Goal: Task Accomplishment & Management: Manage account settings

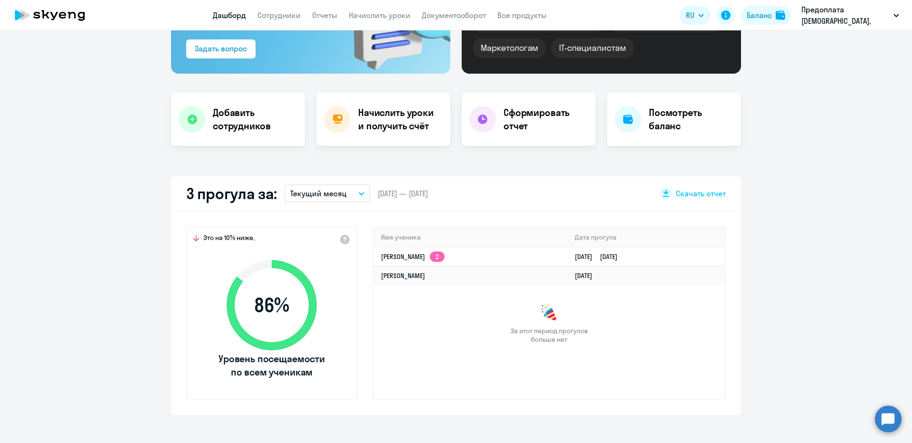
scroll to position [114, 0]
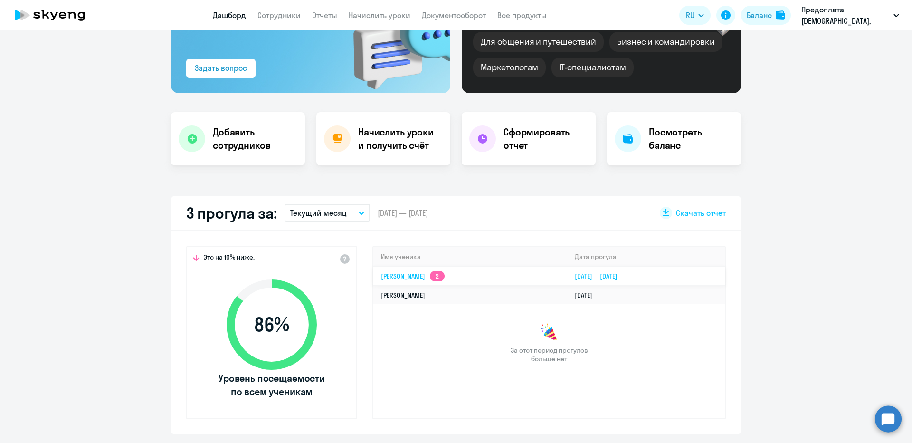
click at [445, 278] on app-skyeng-badge "2" at bounding box center [437, 276] width 15 height 10
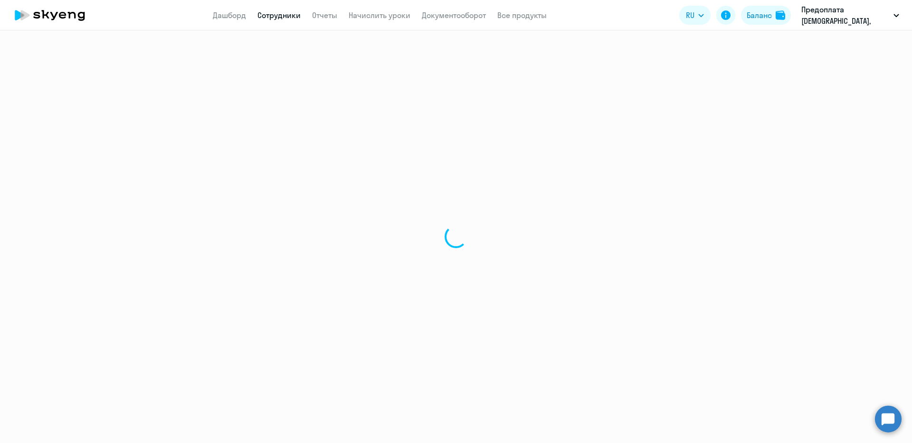
select select "english"
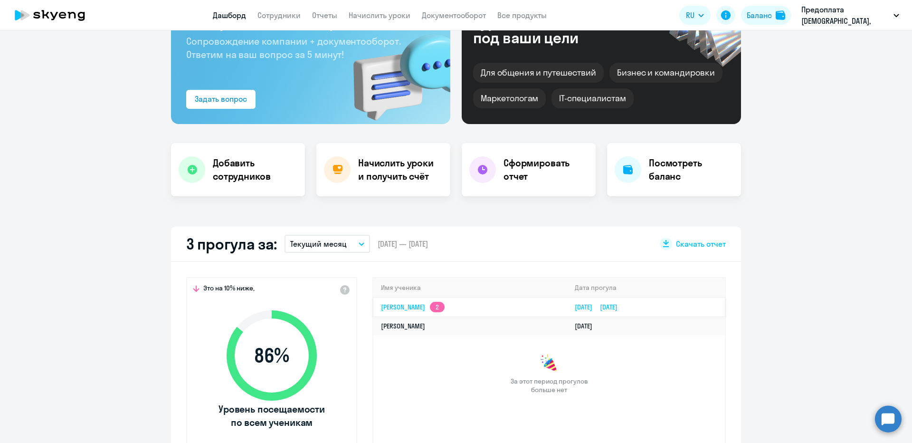
scroll to position [114, 0]
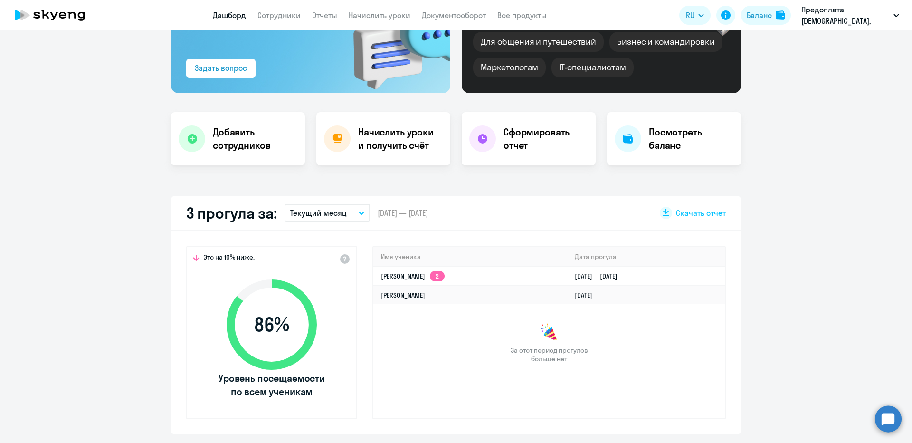
select select "30"
click at [287, 19] on link "Сотрудники" at bounding box center [279, 15] width 43 height 10
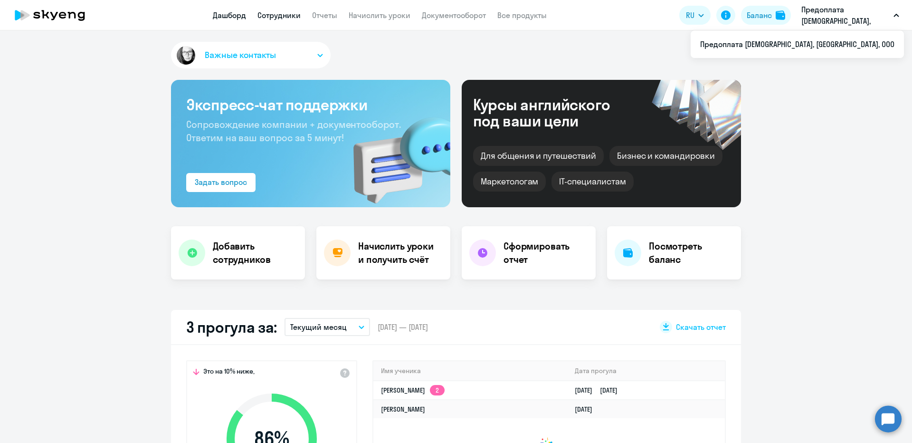
select select "30"
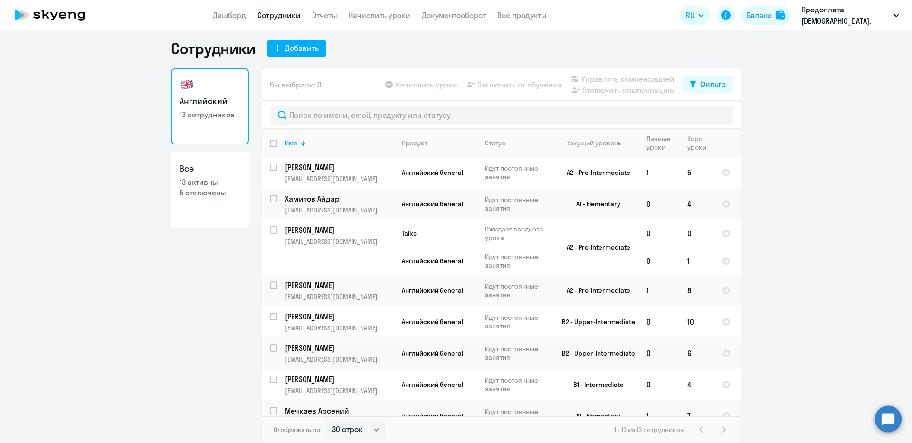
click at [428, 87] on app-table-action-button "Начислить уроки" at bounding box center [421, 84] width 74 height 11
click at [382, 13] on link "Начислить уроки" at bounding box center [380, 15] width 62 height 10
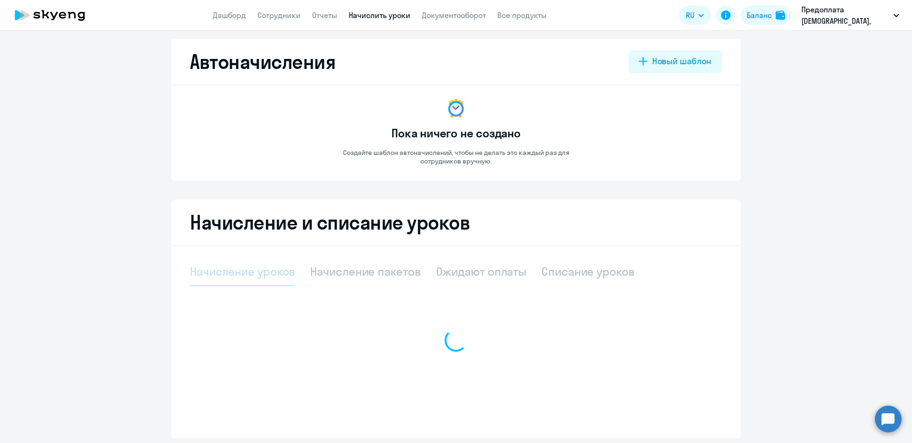
select select "10"
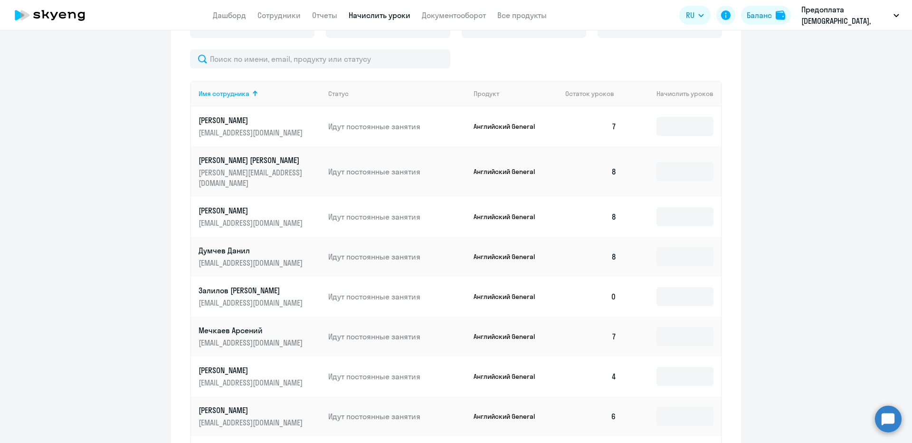
scroll to position [442, 0]
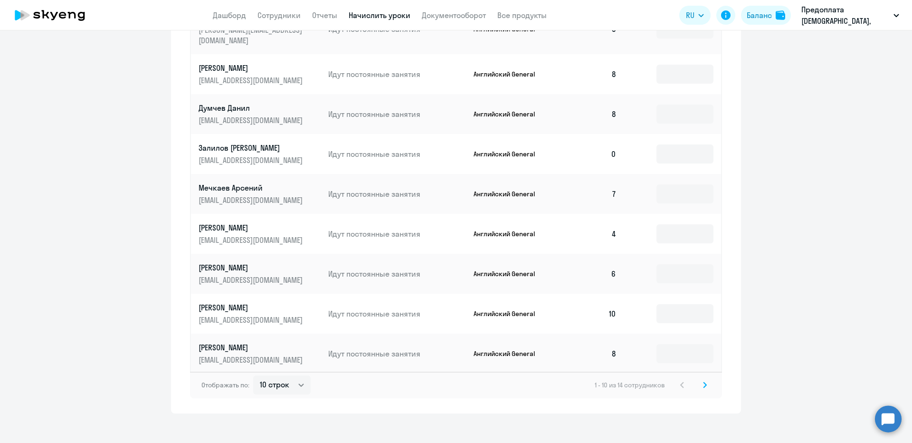
click at [705, 379] on svg-icon at bounding box center [705, 384] width 11 height 11
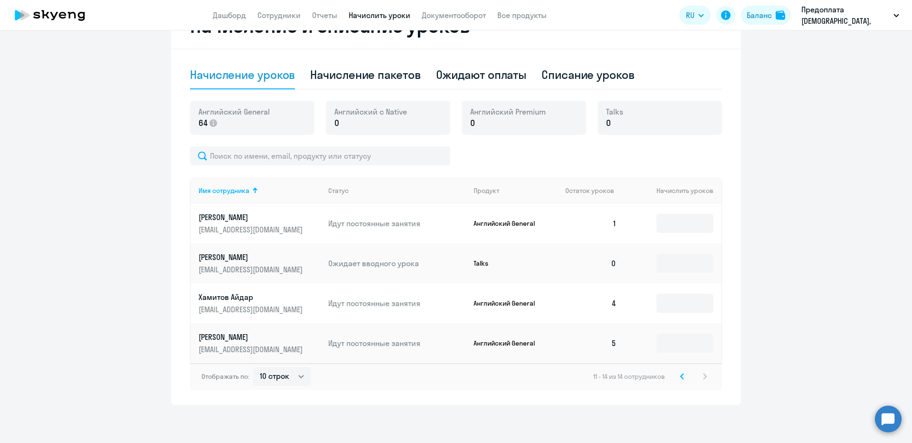
scroll to position [202, 0]
click at [672, 222] on input at bounding box center [685, 223] width 57 height 19
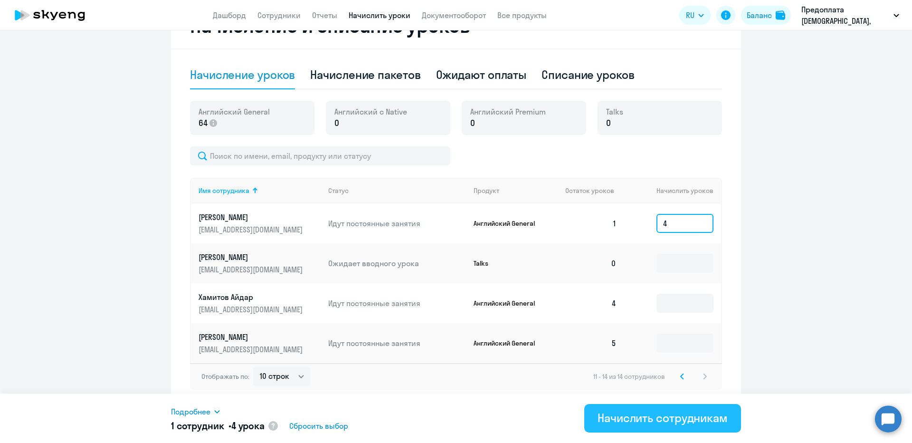
type input "4"
click at [660, 423] on div "Начислить сотрудникам" at bounding box center [663, 417] width 130 height 15
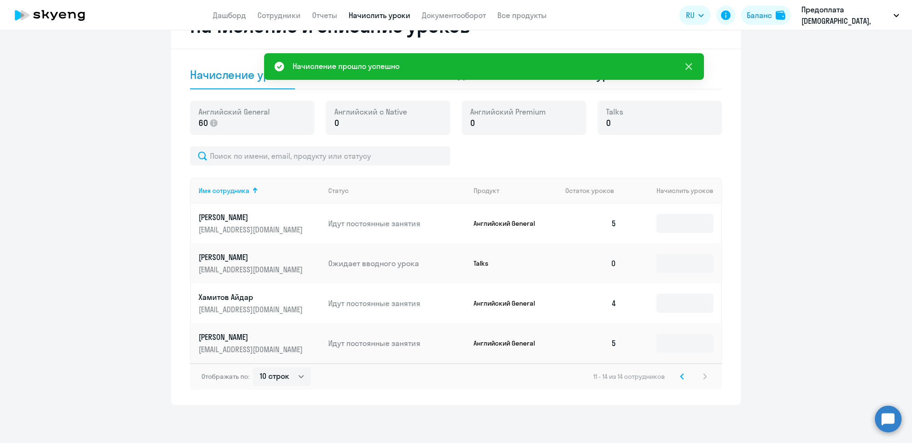
click at [682, 68] on button at bounding box center [689, 66] width 19 height 19
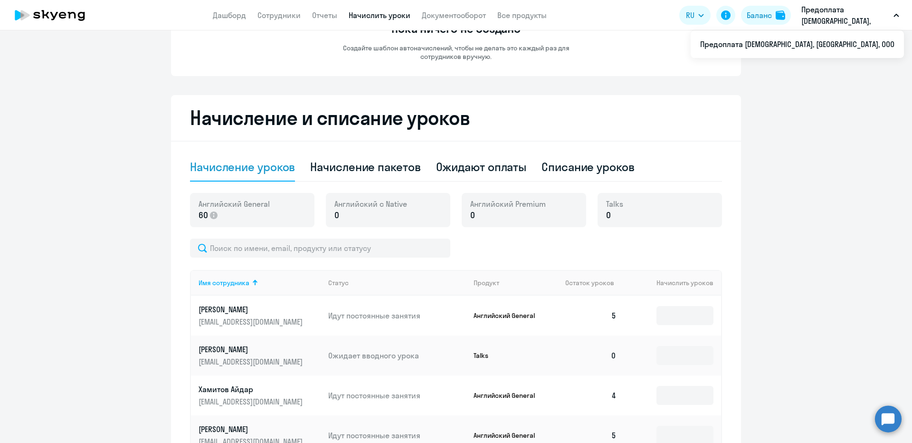
scroll to position [0, 0]
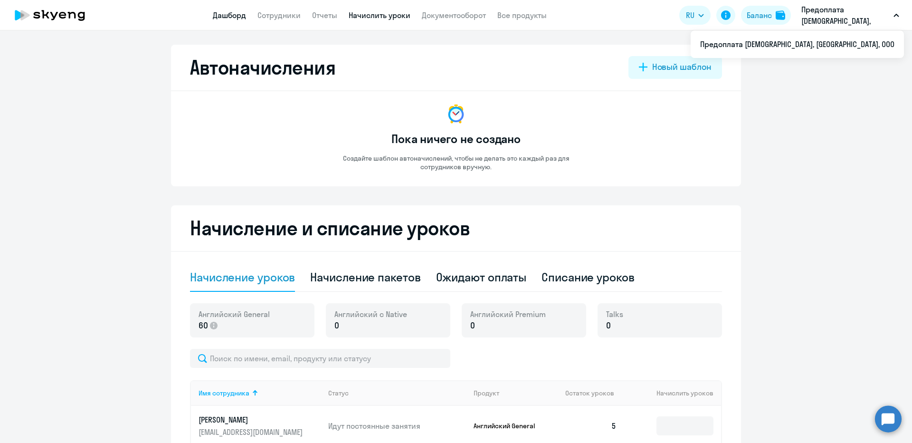
click at [231, 15] on link "Дашборд" at bounding box center [229, 15] width 33 height 10
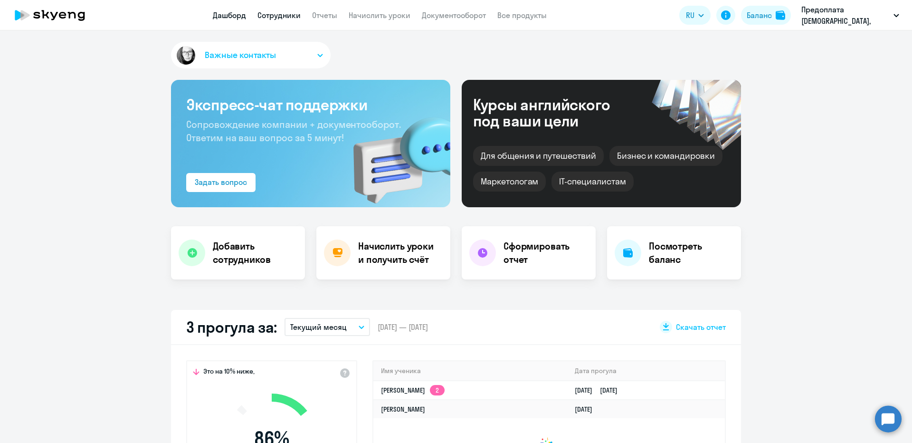
click at [287, 17] on link "Сотрудники" at bounding box center [279, 15] width 43 height 10
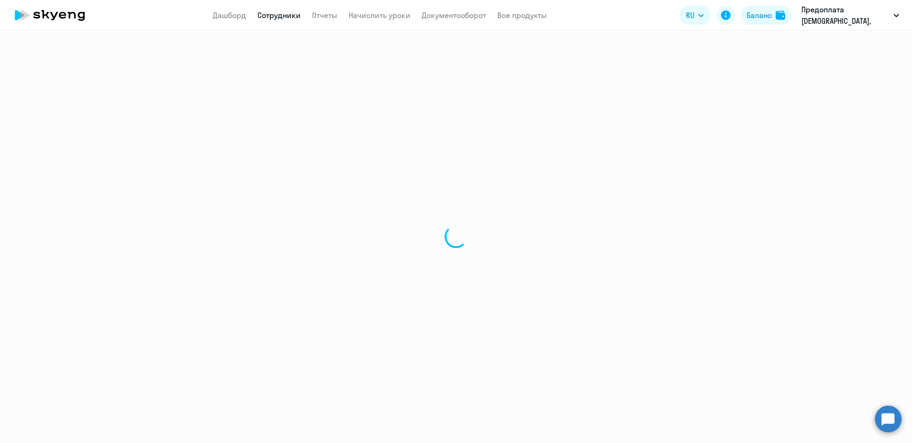
select select "30"
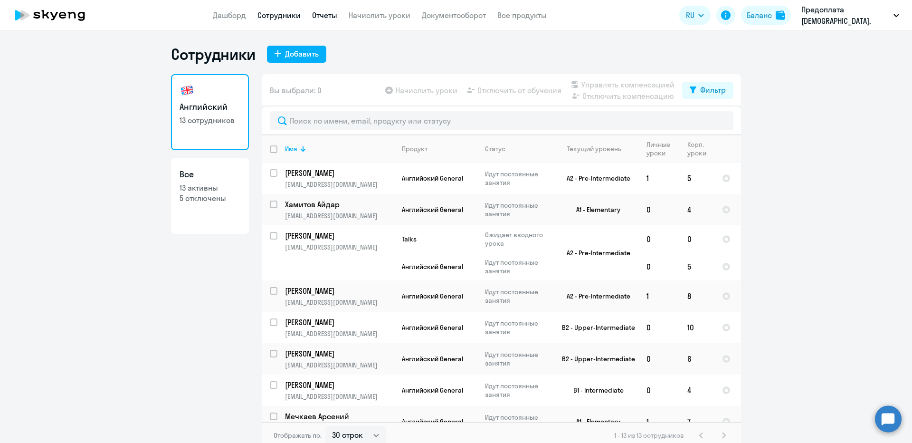
click at [326, 17] on link "Отчеты" at bounding box center [324, 15] width 25 height 10
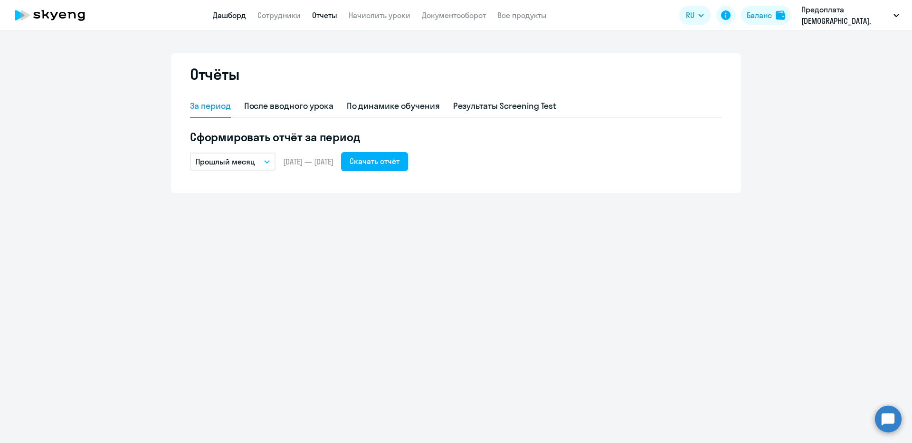
click at [221, 19] on link "Дашборд" at bounding box center [229, 15] width 33 height 10
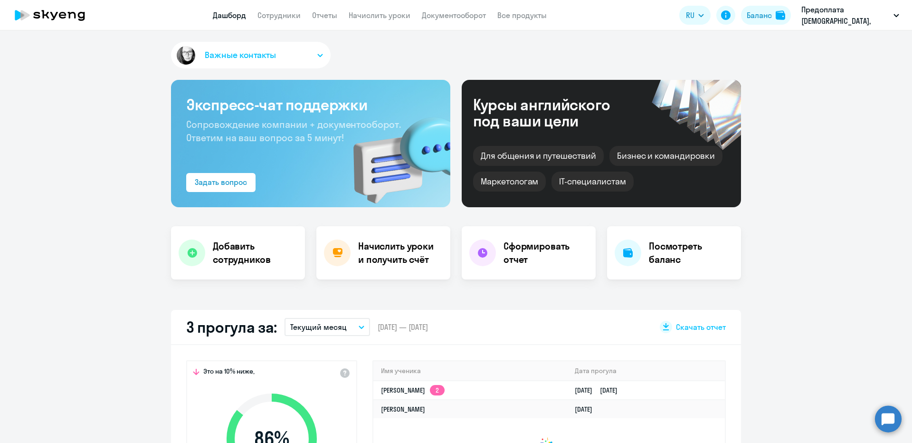
scroll to position [171, 0]
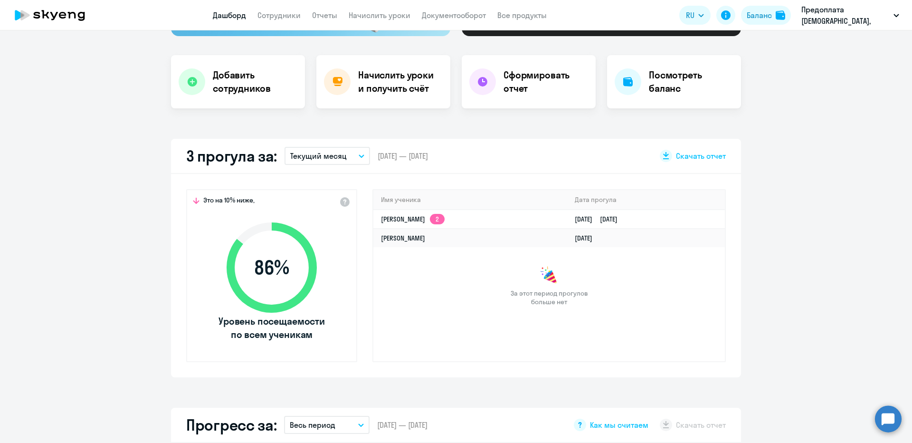
select select "30"
click at [292, 268] on span "86 %" at bounding box center [271, 267] width 109 height 23
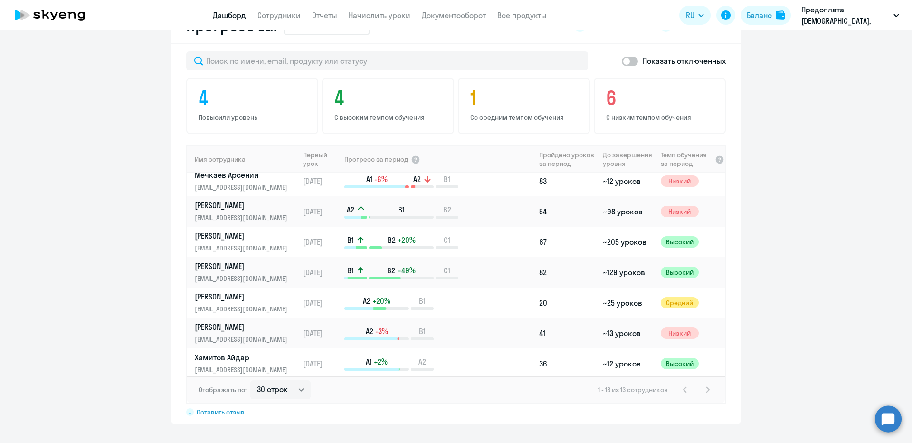
scroll to position [71, 0]
